Goal: Task Accomplishment & Management: Use online tool/utility

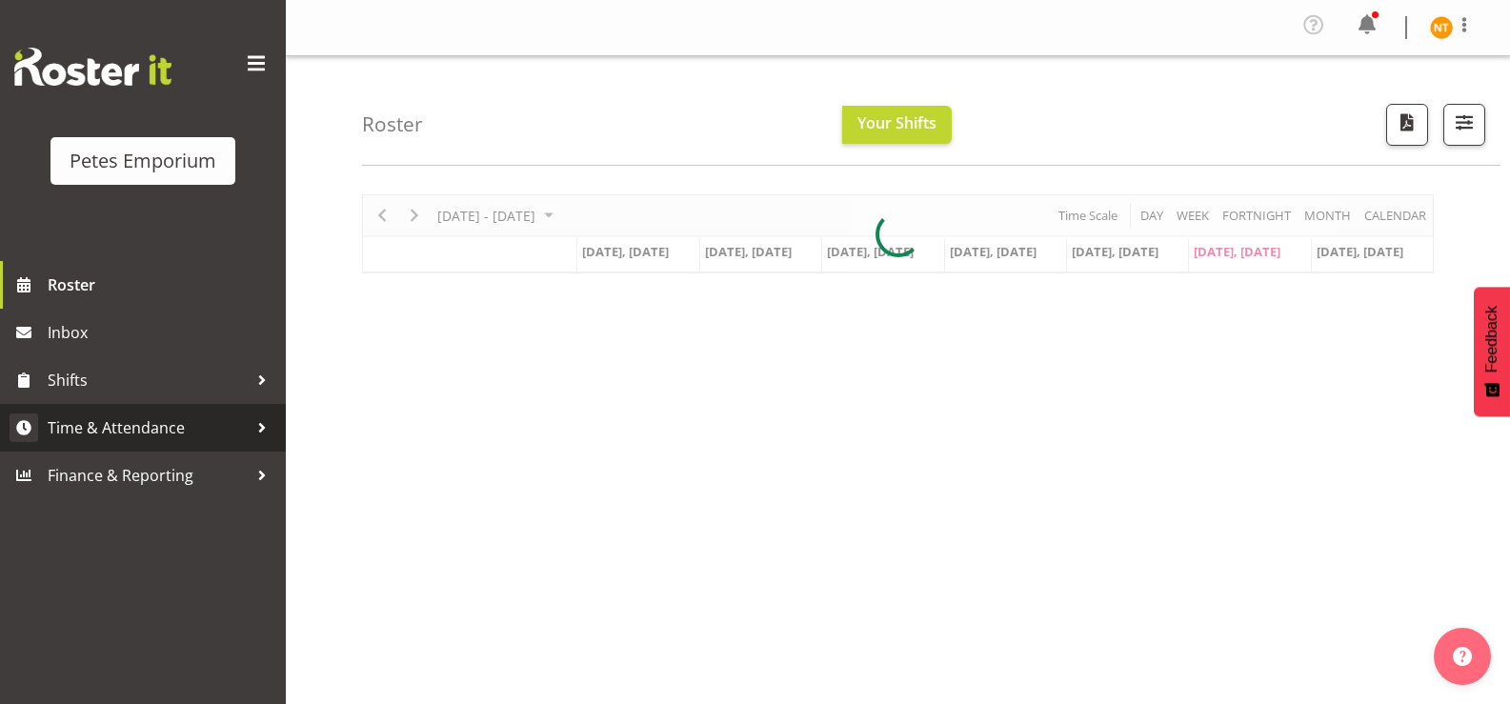
click at [100, 425] on span "Time & Attendance" at bounding box center [148, 427] width 200 height 29
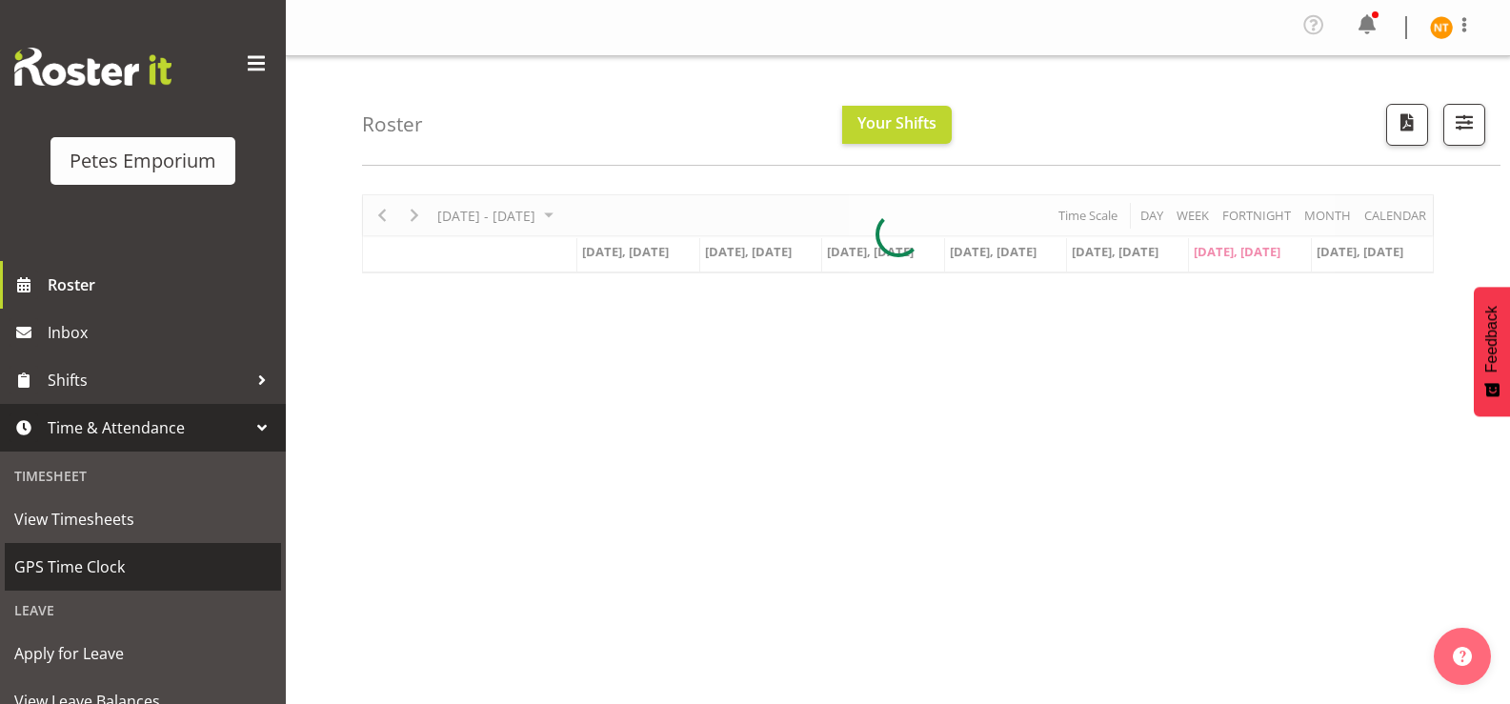
click at [74, 566] on span "GPS Time Clock" at bounding box center [142, 566] width 257 height 29
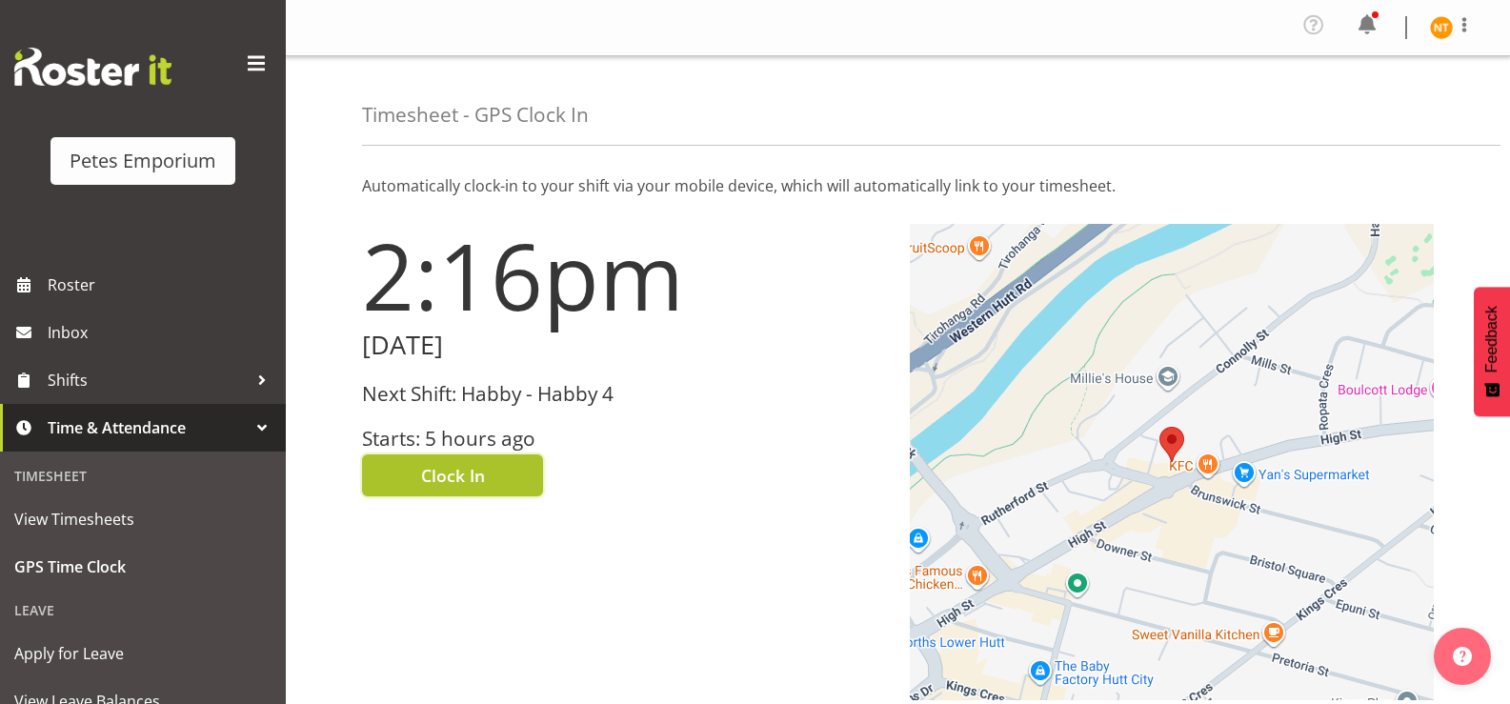
click at [459, 475] on span "Clock In" at bounding box center [453, 475] width 64 height 25
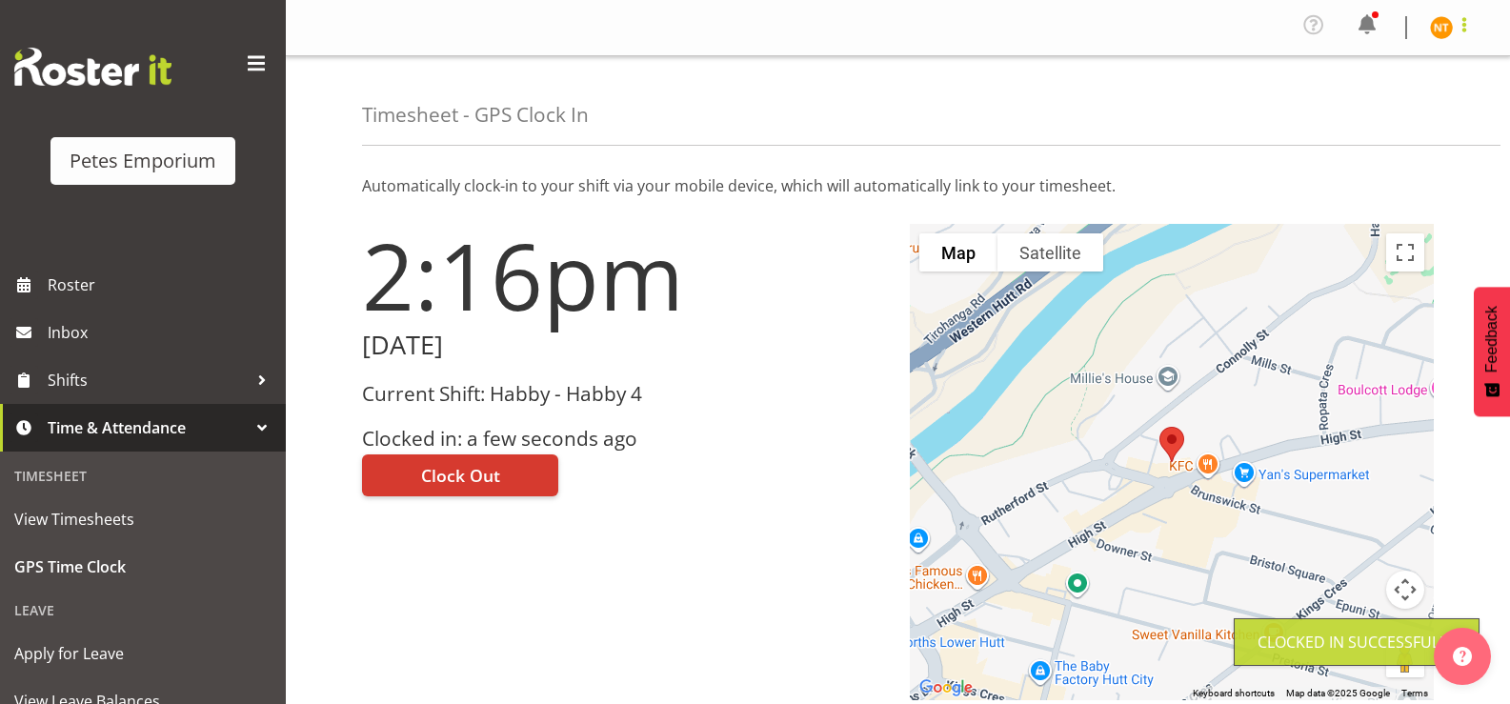
click at [1459, 35] on span at bounding box center [1464, 24] width 23 height 23
click at [1355, 110] on link "Log Out" at bounding box center [1384, 105] width 183 height 34
